Goal: Task Accomplishment & Management: Use online tool/utility

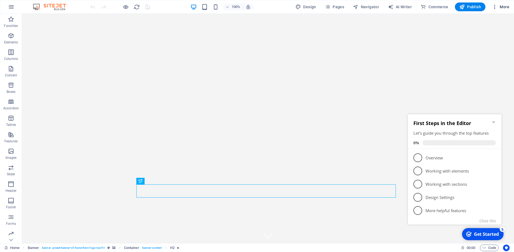
click at [496, 7] on icon "button" at bounding box center [495, 7] width 6 height 6
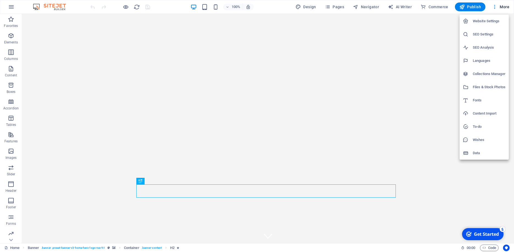
click at [500, 7] on div at bounding box center [257, 126] width 514 height 252
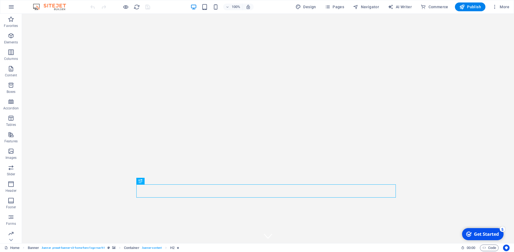
click at [500, 7] on span "More" at bounding box center [500, 7] width 17 height 6
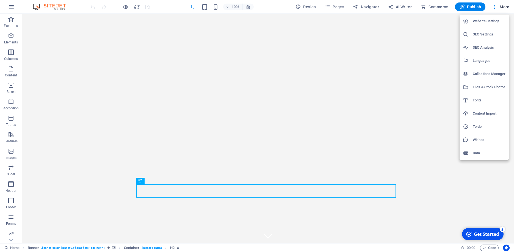
click at [494, 5] on div at bounding box center [257, 126] width 514 height 252
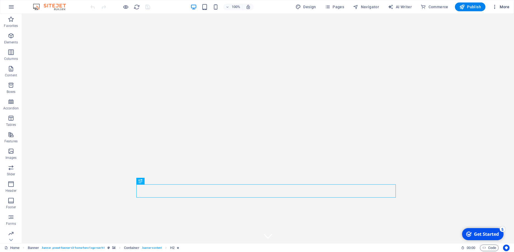
click at [495, 6] on icon "button" at bounding box center [495, 7] width 6 height 6
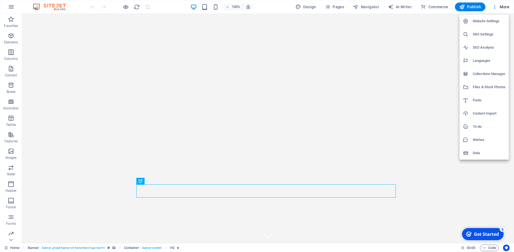
click at [49, 105] on div at bounding box center [257, 126] width 514 height 252
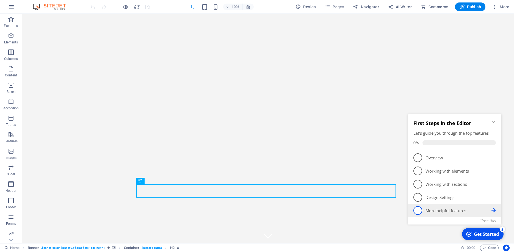
click at [496, 211] on icon at bounding box center [494, 210] width 4 height 4
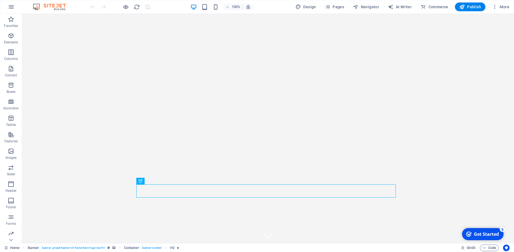
click at [477, 237] on div "Get Started" at bounding box center [486, 234] width 25 height 6
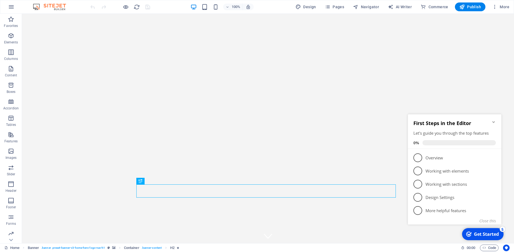
click at [477, 237] on div "Get Started" at bounding box center [486, 234] width 25 height 6
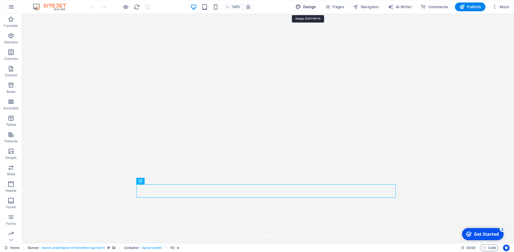
click at [305, 6] on span "Design" at bounding box center [306, 7] width 21 height 6
select select "px"
select select "400"
select select "px"
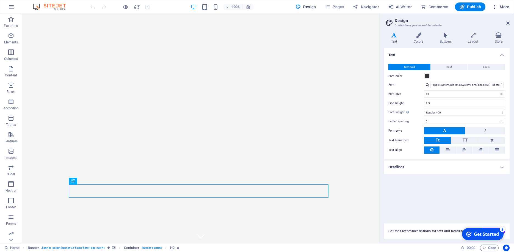
click at [495, 6] on icon "button" at bounding box center [495, 7] width 6 height 6
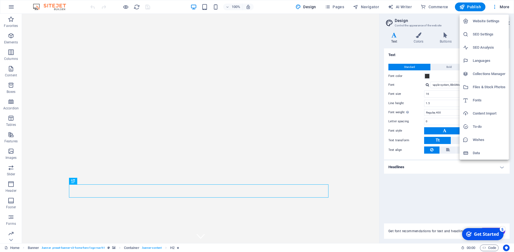
click at [478, 23] on h6 "Website Settings" at bounding box center [489, 21] width 33 height 7
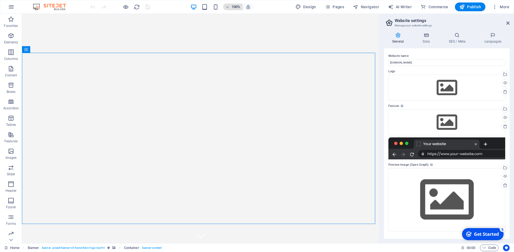
click at [227, 7] on icon "button" at bounding box center [228, 7] width 4 height 4
click at [297, 29] on div at bounding box center [257, 126] width 514 height 252
click at [10, 5] on icon "button" at bounding box center [11, 7] width 7 height 7
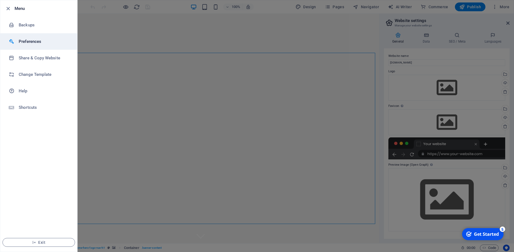
click at [32, 39] on h6 "Preferences" at bounding box center [44, 41] width 51 height 7
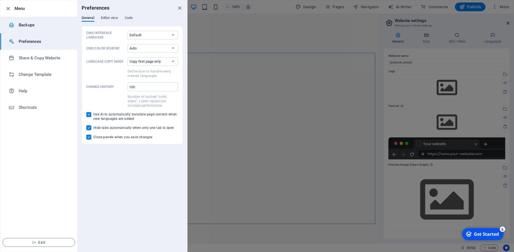
click at [35, 27] on h6 "Backups" at bounding box center [44, 25] width 51 height 7
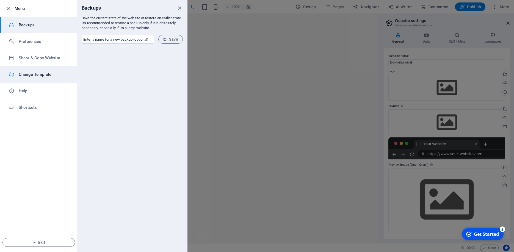
click at [30, 73] on h6 "Change Template" at bounding box center [44, 74] width 51 height 7
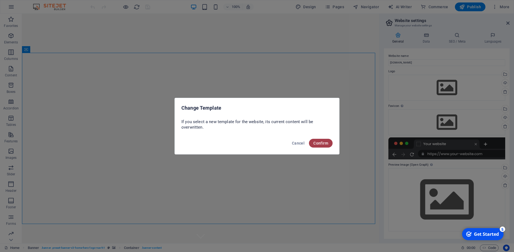
click at [321, 144] on span "Confirm" at bounding box center [321, 143] width 15 height 4
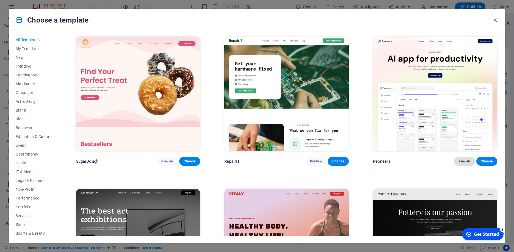
click at [463, 159] on span "Preview" at bounding box center [465, 161] width 12 height 4
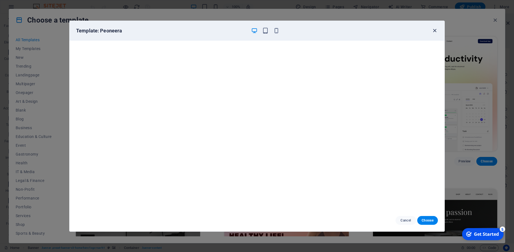
click at [434, 31] on icon "button" at bounding box center [435, 31] width 6 height 6
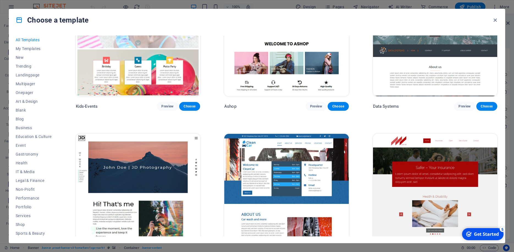
scroll to position [3104, 0]
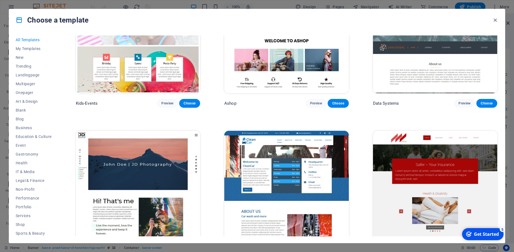
click at [277, 142] on img at bounding box center [286, 188] width 124 height 115
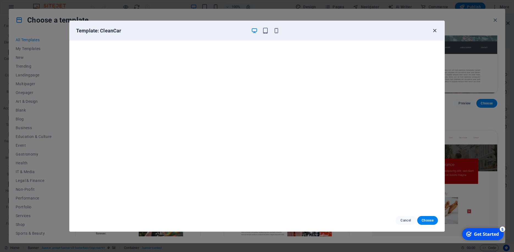
click at [434, 29] on icon "button" at bounding box center [435, 31] width 6 height 6
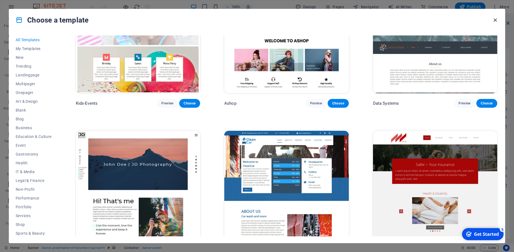
click at [496, 19] on icon "button" at bounding box center [495, 20] width 6 height 6
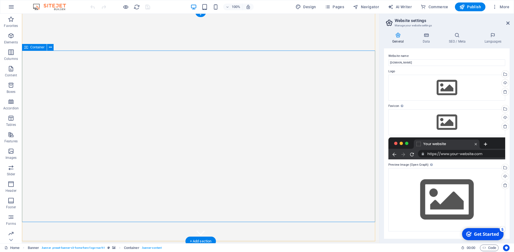
scroll to position [4, 0]
click at [12, 39] on span "Elements" at bounding box center [11, 38] width 22 height 13
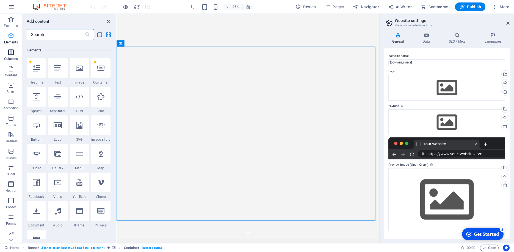
scroll to position [59, 0]
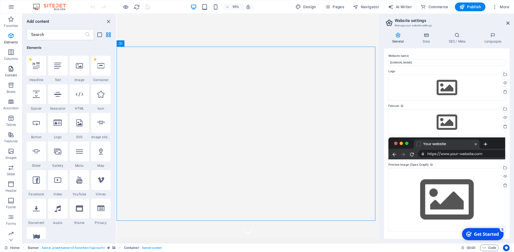
click at [7, 71] on span "Content" at bounding box center [11, 71] width 22 height 13
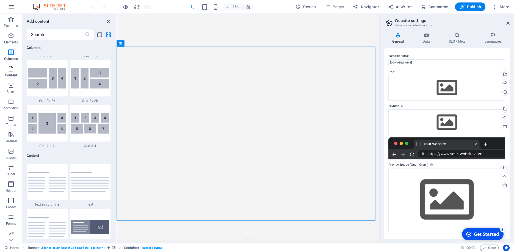
scroll to position [962, 0]
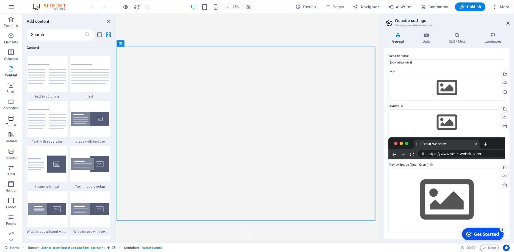
click at [13, 119] on icon "button" at bounding box center [11, 118] width 7 height 7
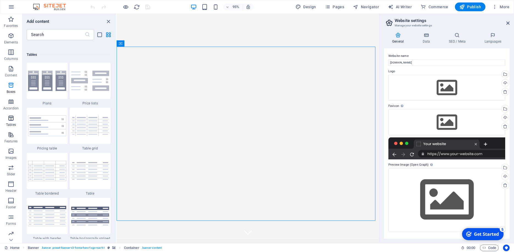
scroll to position [1905, 0]
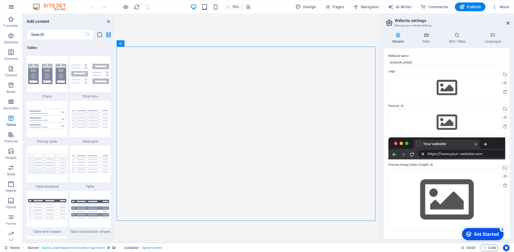
click at [10, 9] on icon "button" at bounding box center [11, 7] width 7 height 7
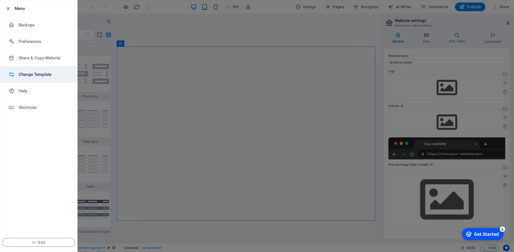
click at [55, 74] on h6 "Change Template" at bounding box center [44, 74] width 51 height 7
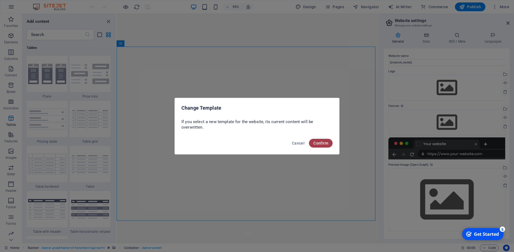
click at [317, 141] on span "Confirm" at bounding box center [321, 143] width 15 height 4
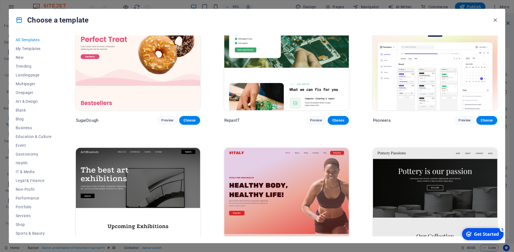
scroll to position [23, 0]
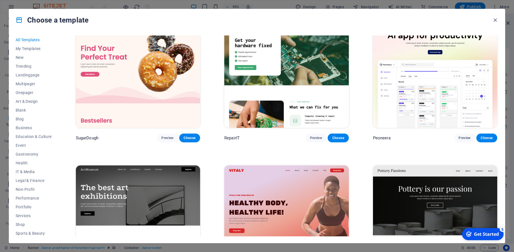
click at [405, 101] on img at bounding box center [435, 70] width 124 height 115
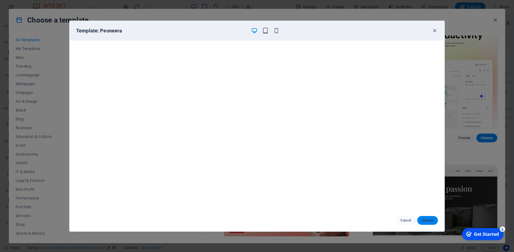
click at [426, 222] on span "Choose" at bounding box center [428, 220] width 12 height 4
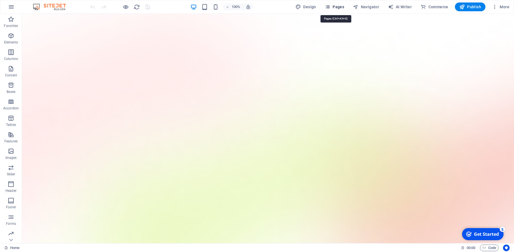
click at [342, 7] on span "Pages" at bounding box center [334, 7] width 19 height 6
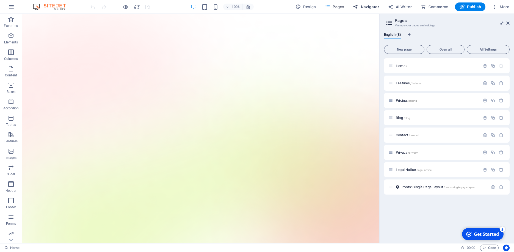
click at [364, 7] on span "Navigator" at bounding box center [366, 7] width 26 height 6
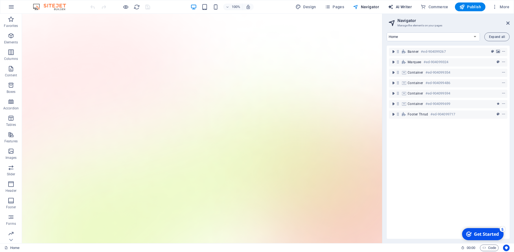
click at [401, 7] on span "AI Writer" at bounding box center [400, 7] width 24 height 6
select select "English"
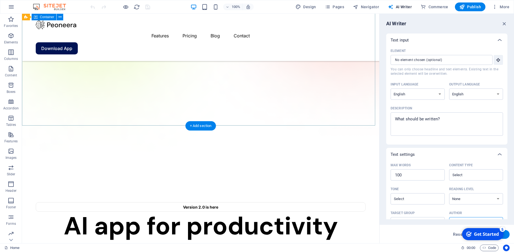
scroll to position [295, 0]
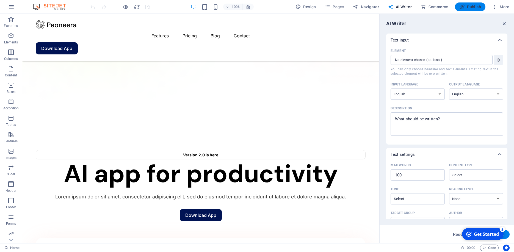
click at [474, 8] on span "Publish" at bounding box center [471, 7] width 22 height 6
